Goal: Information Seeking & Learning: Understand process/instructions

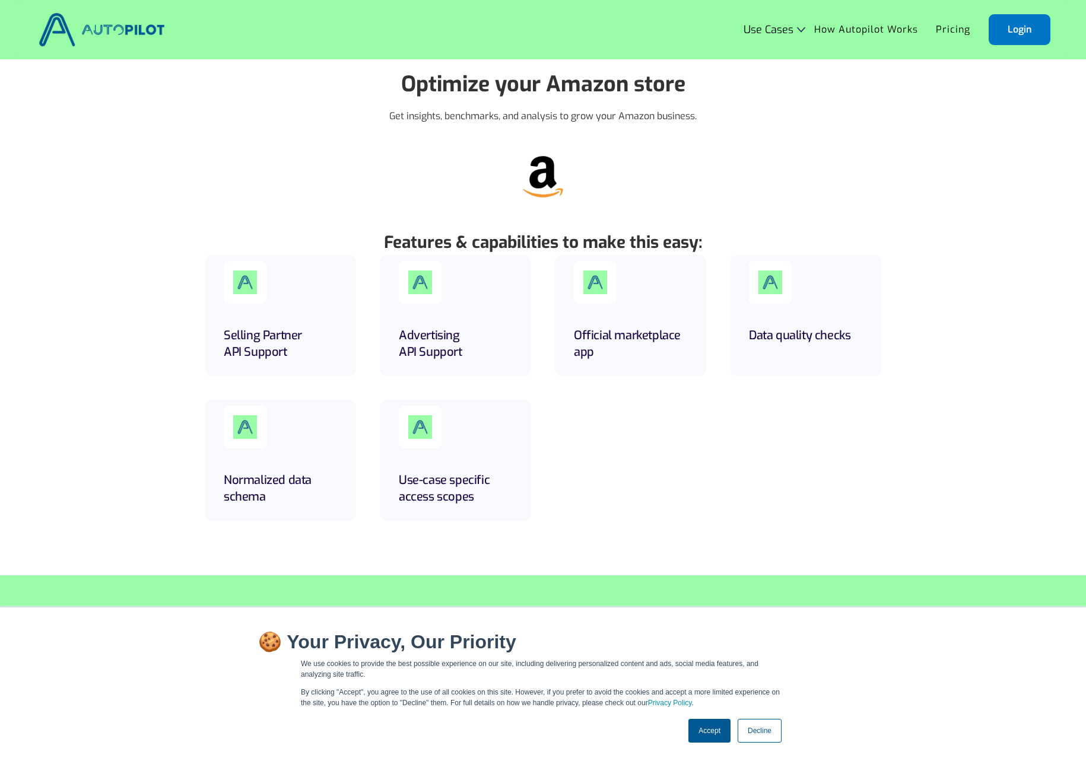
click at [709, 737] on link "Accept" at bounding box center [709, 731] width 42 height 24
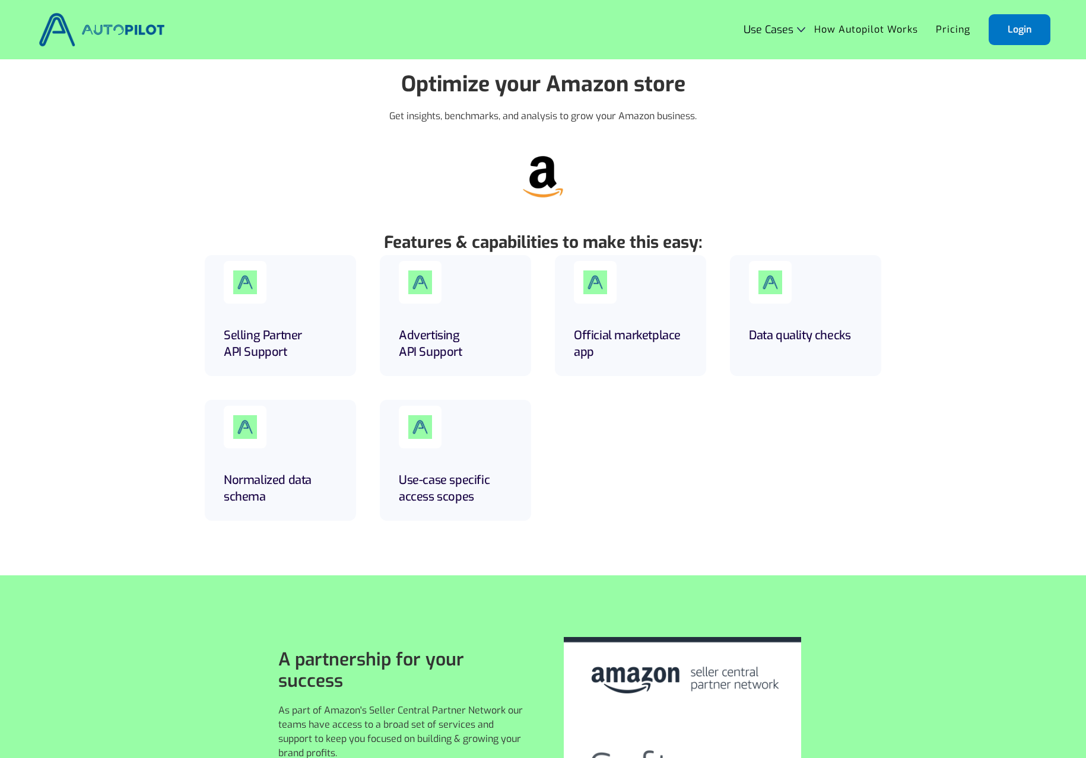
click at [963, 238] on p "Features & capabilities to make this easy:" at bounding box center [543, 242] width 977 height 25
click at [835, 35] on link "How Autopilot Works" at bounding box center [866, 29] width 122 height 23
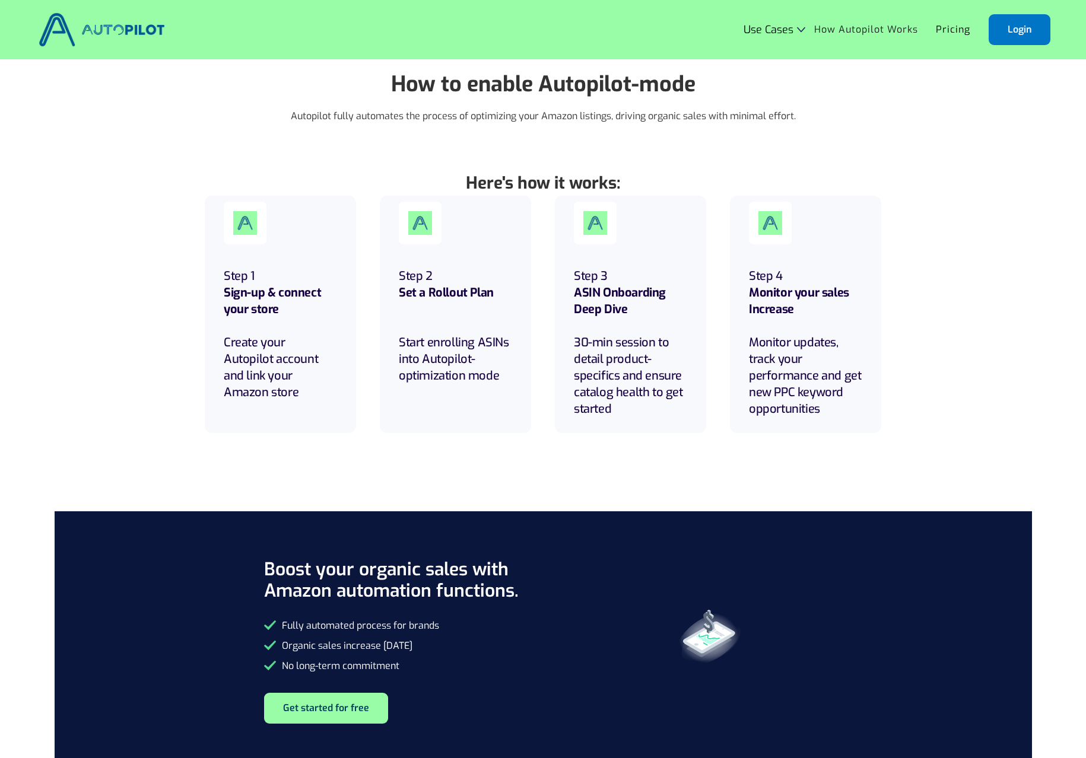
click at [947, 196] on div "Here's how it works: Step 1 Sign-up & connect your store Create your Autopilot …" at bounding box center [543, 317] width 1086 height 340
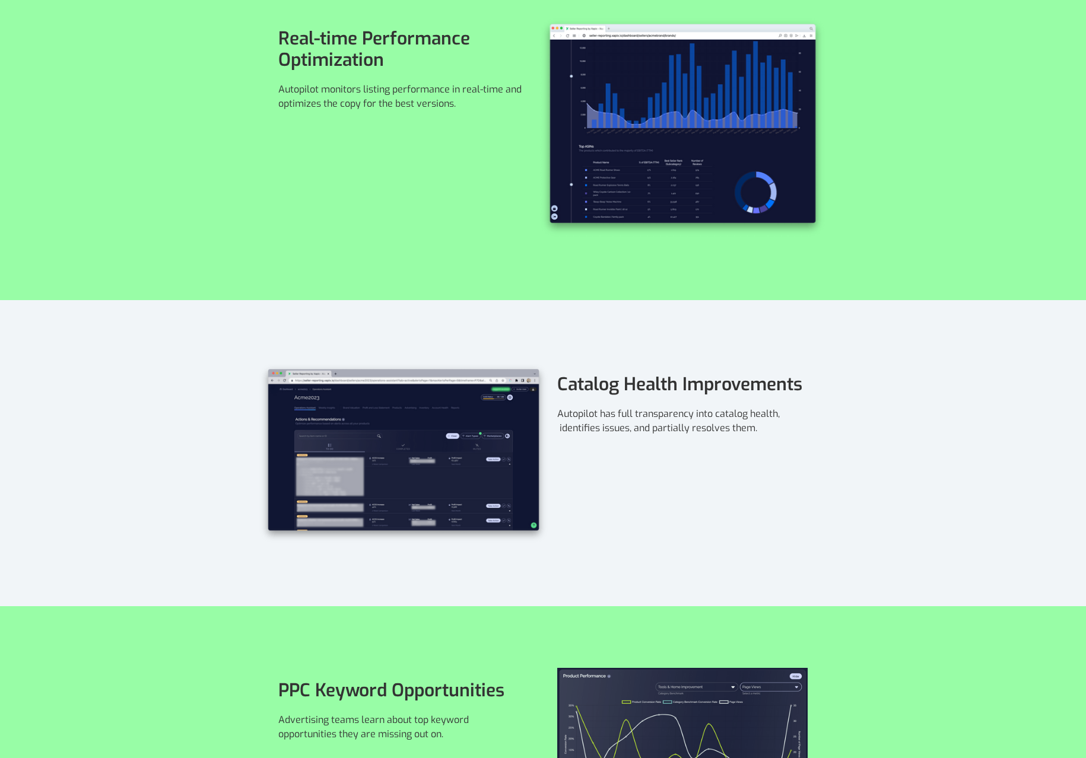
scroll to position [1602, 0]
